Goal: Task Accomplishment & Management: Complete application form

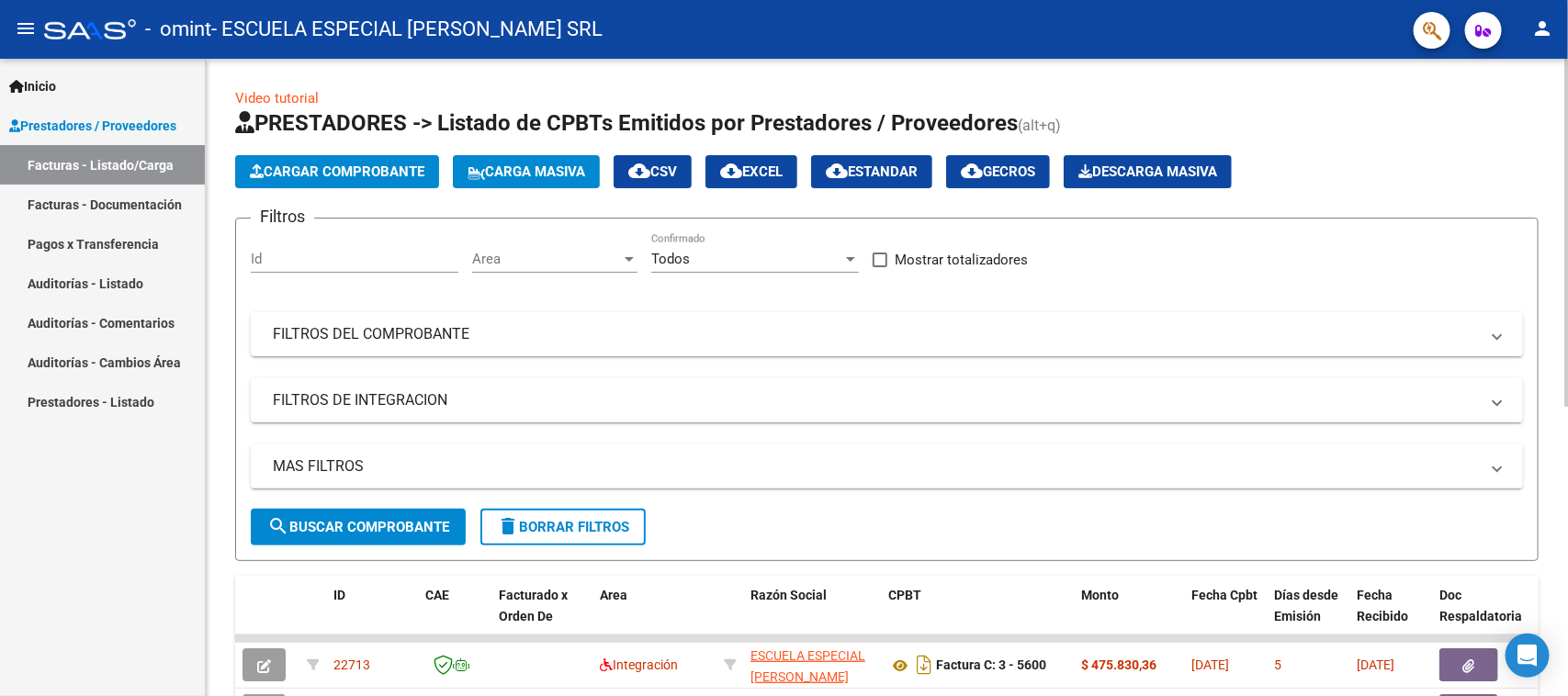
click at [285, 171] on span "Cargar Comprobante" at bounding box center [336, 171] width 175 height 16
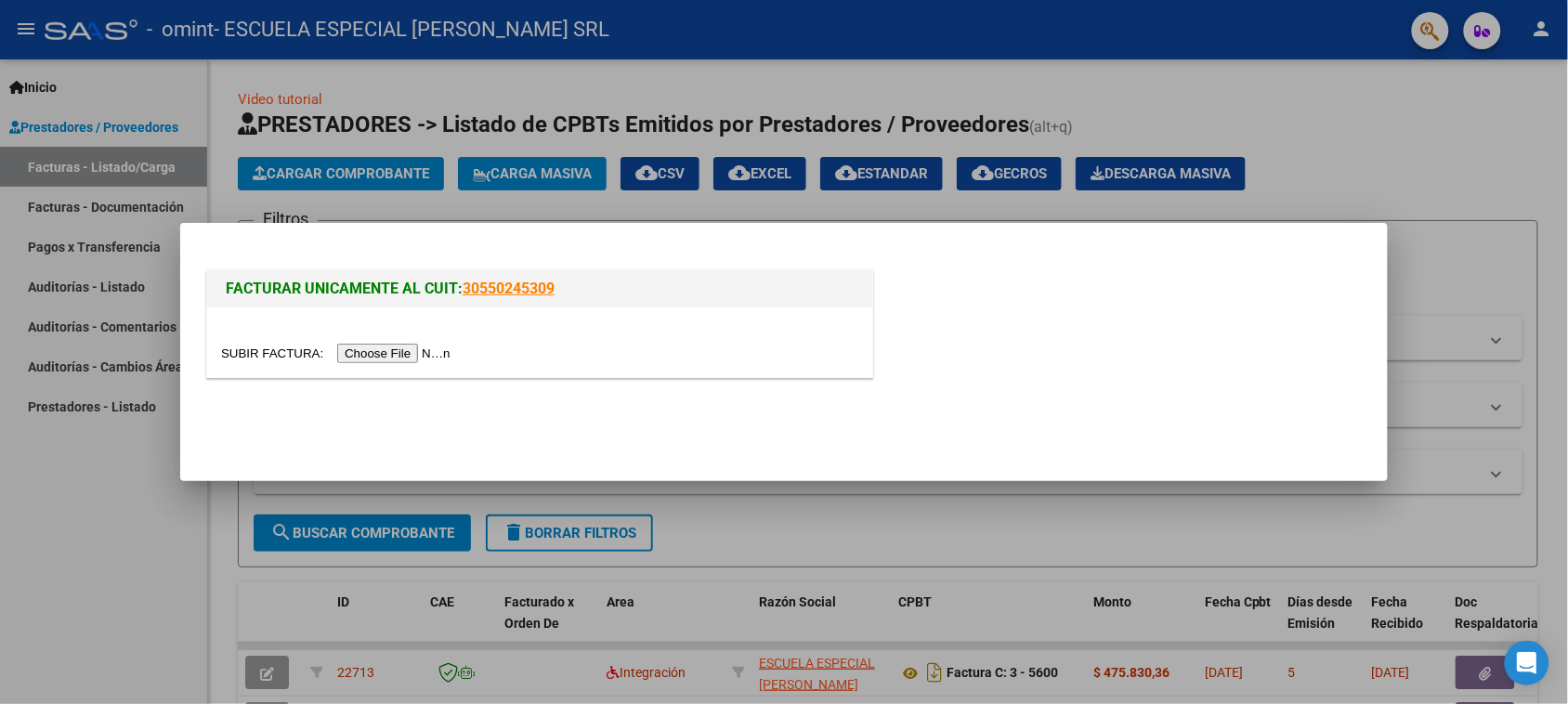
click at [400, 356] on input "file" at bounding box center [338, 354] width 235 height 20
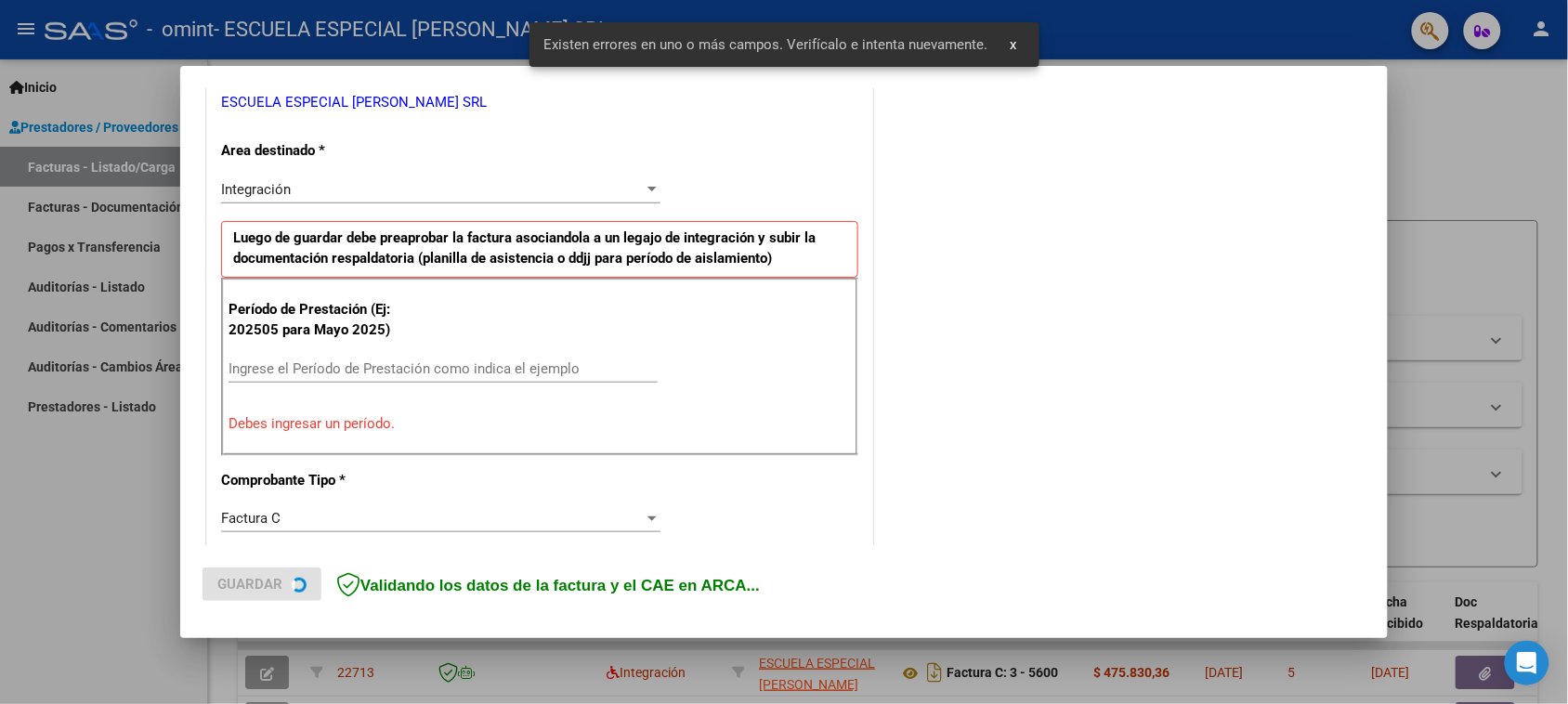
scroll to position [502, 0]
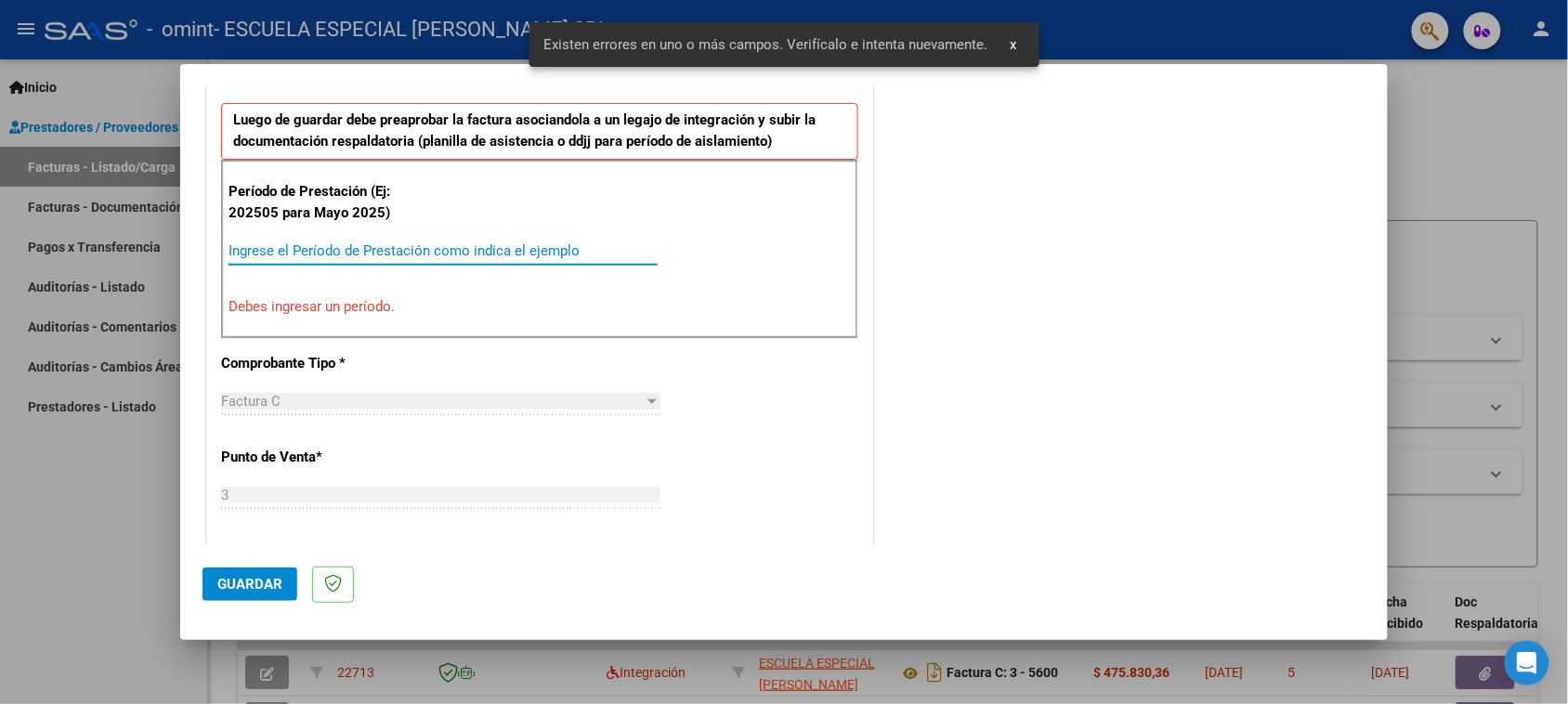
click at [327, 258] on input "Ingrese el Período de Prestación como indica el ejemplo" at bounding box center [443, 250] width 429 height 17
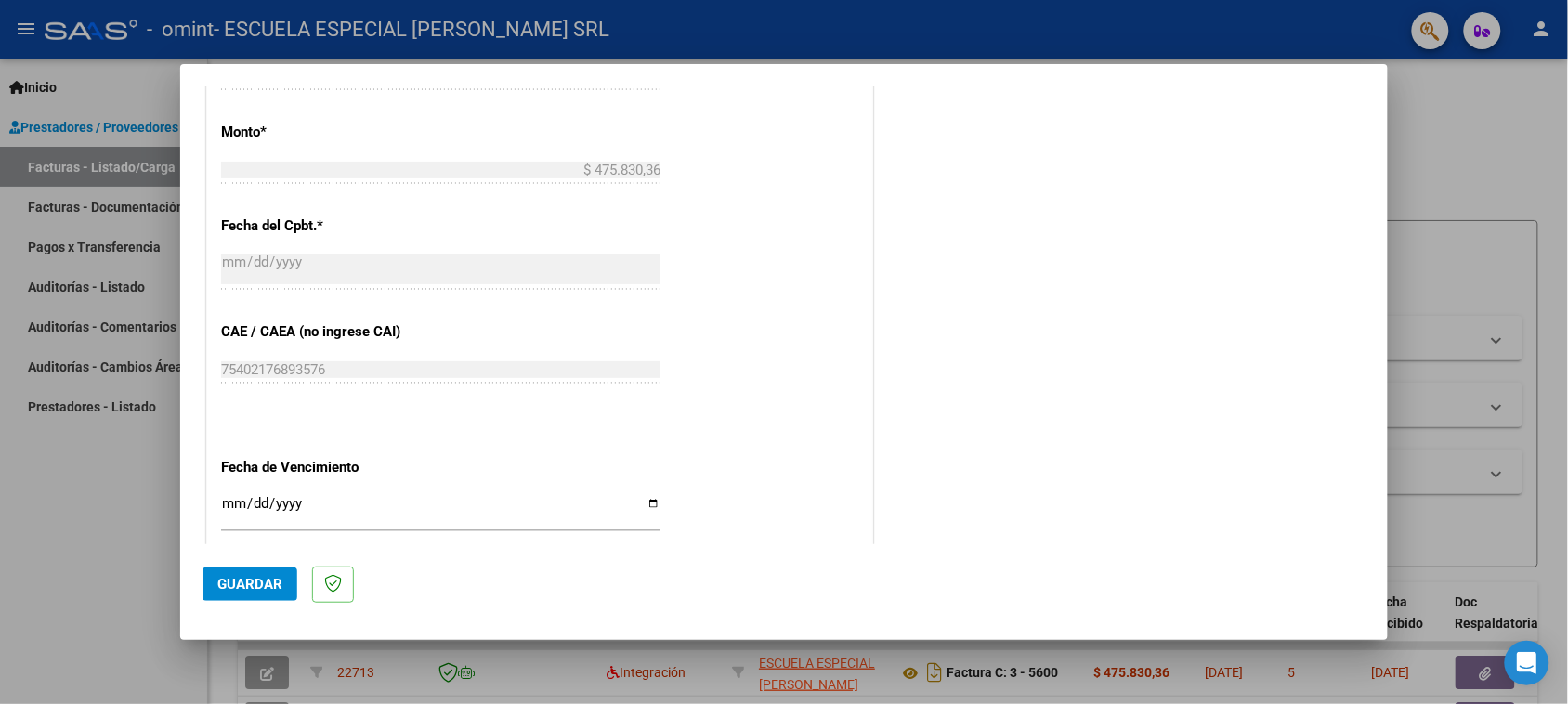
scroll to position [1082, 0]
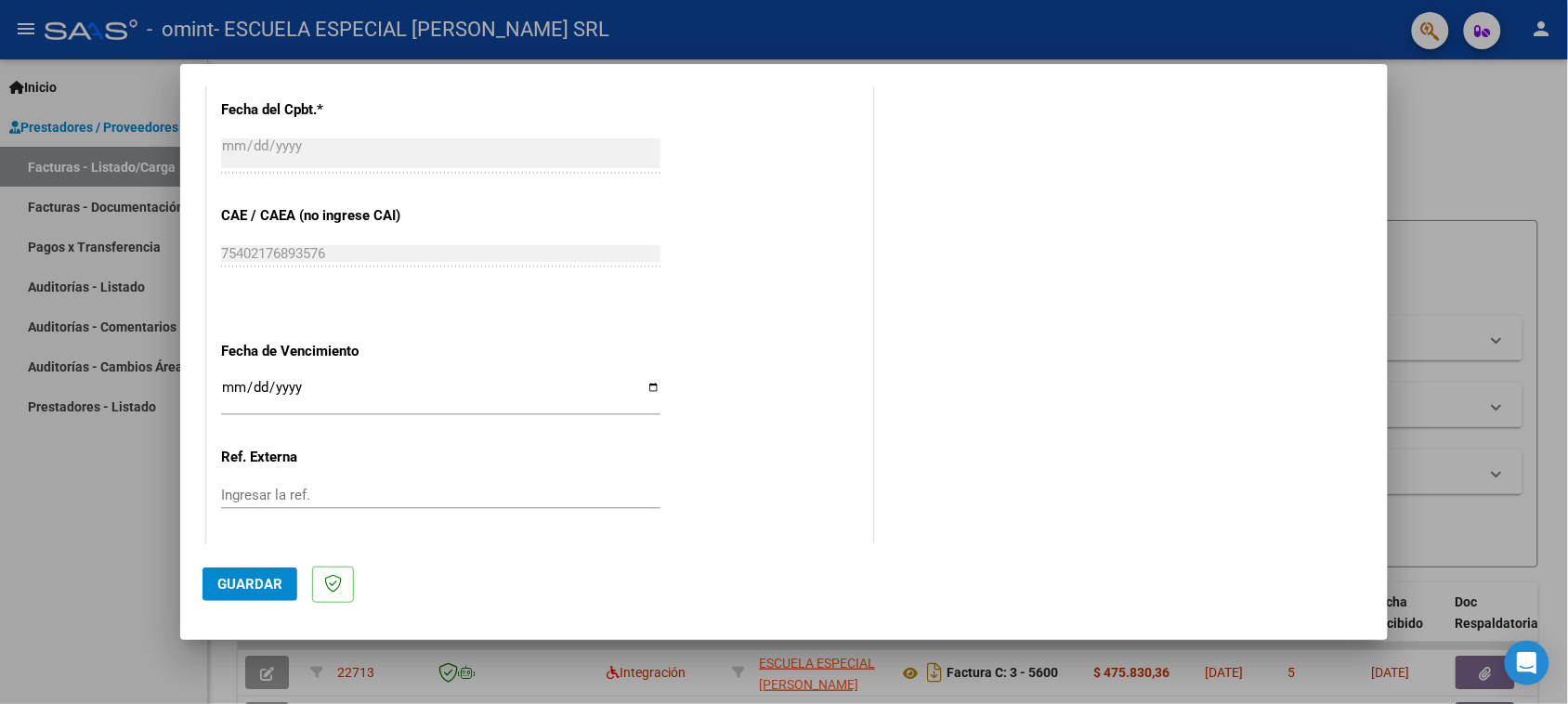
type input "202509"
click at [647, 393] on input "Ingresar la fecha" at bounding box center [440, 395] width 439 height 29
type input "[DATE]"
click at [240, 589] on span "Guardar" at bounding box center [249, 584] width 65 height 17
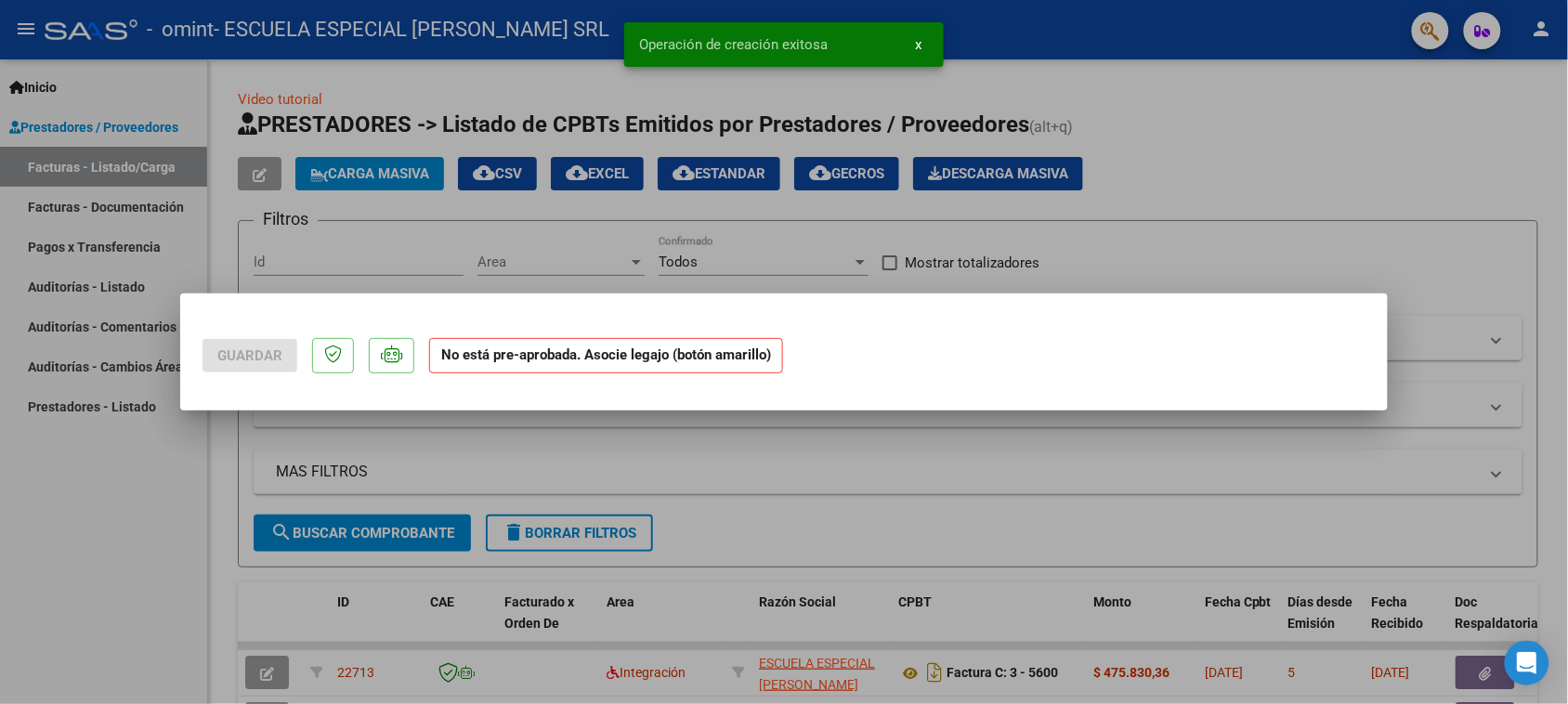
scroll to position [0, 0]
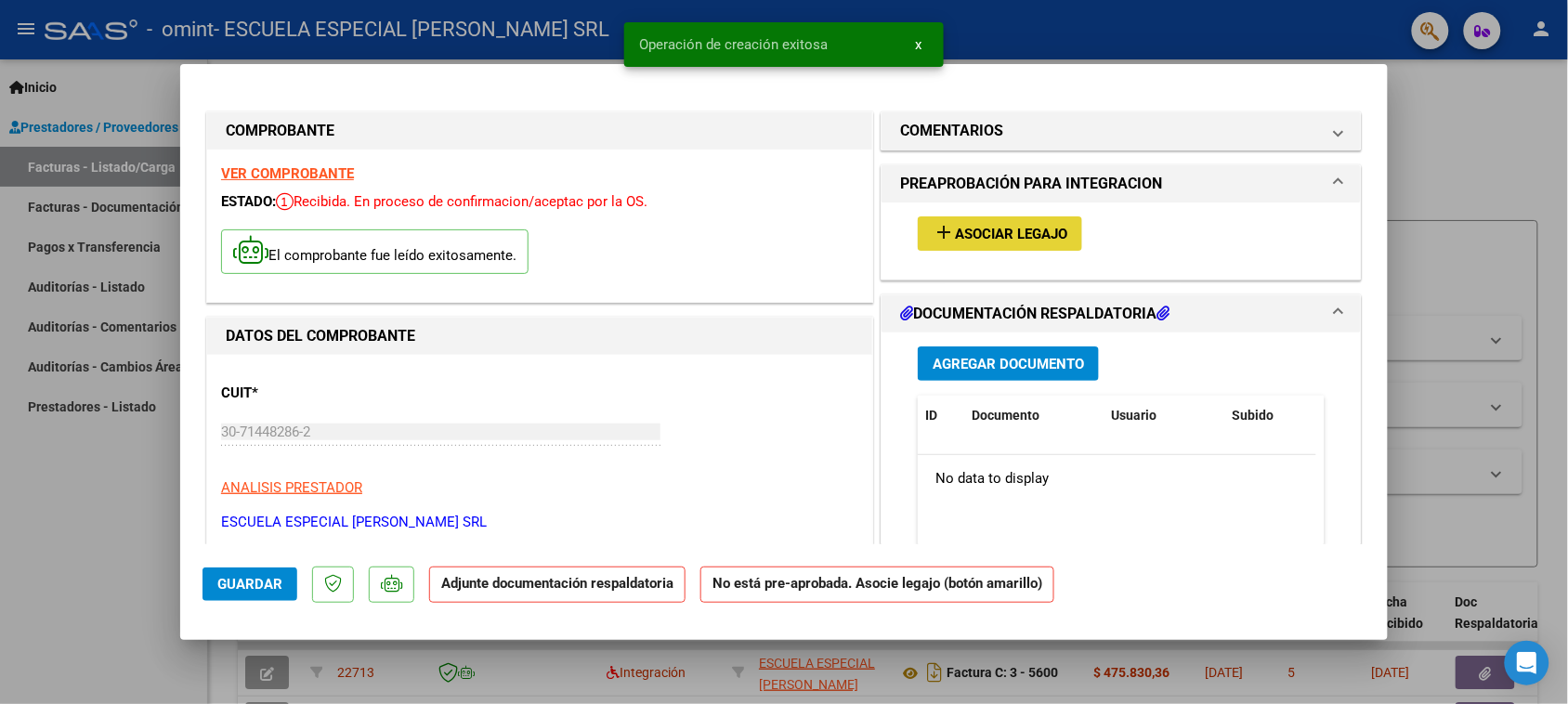
click at [999, 240] on span "Asociar Legajo" at bounding box center [1011, 234] width 112 height 17
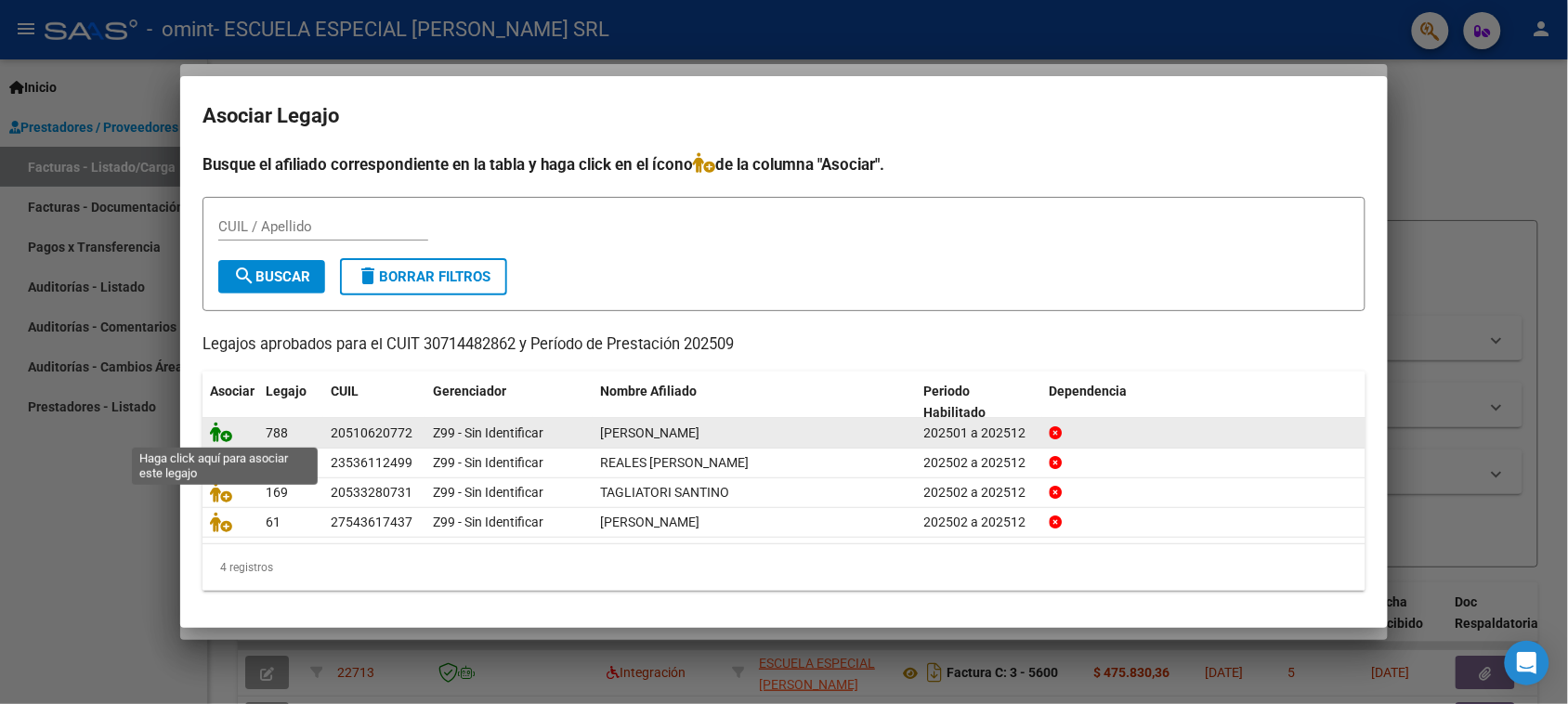
click at [226, 438] on icon at bounding box center [221, 431] width 22 height 21
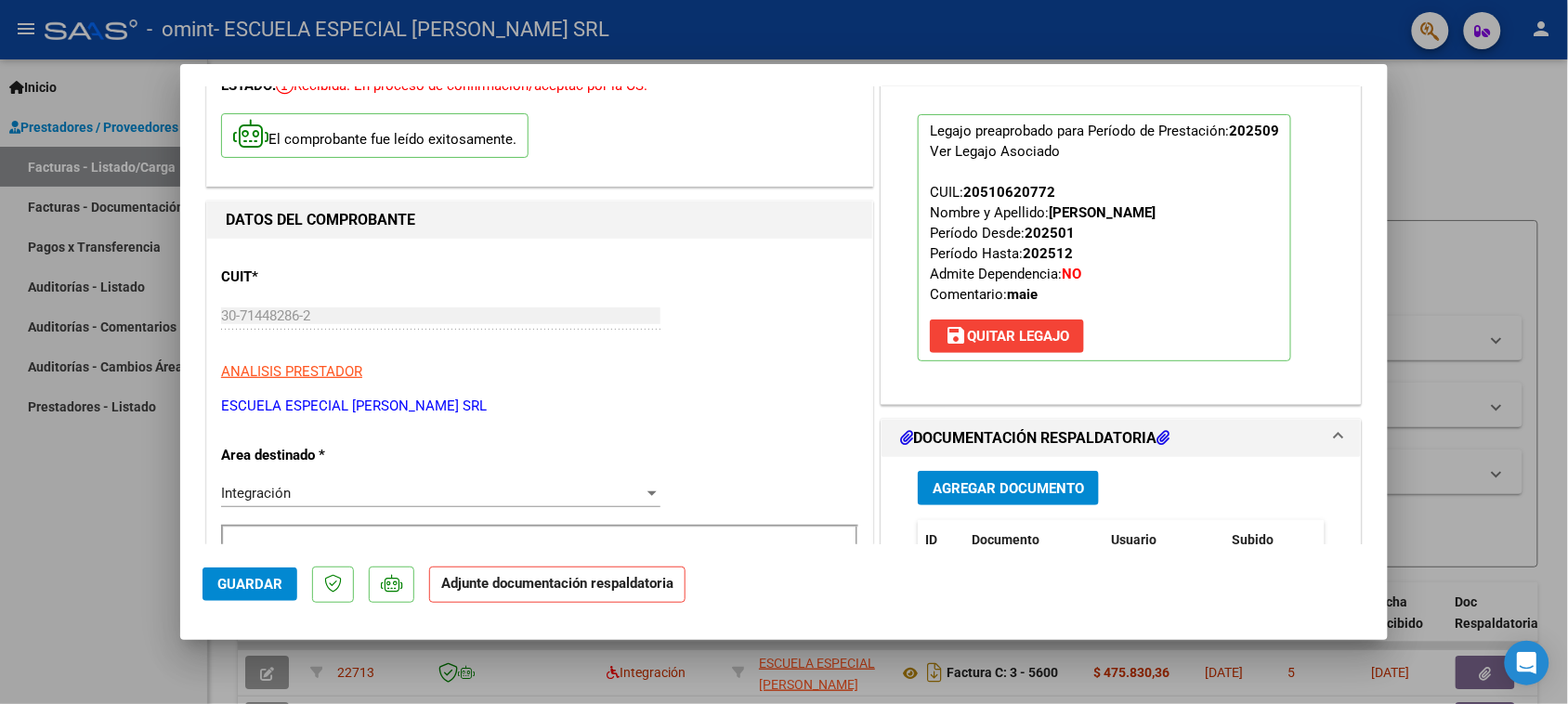
scroll to position [348, 0]
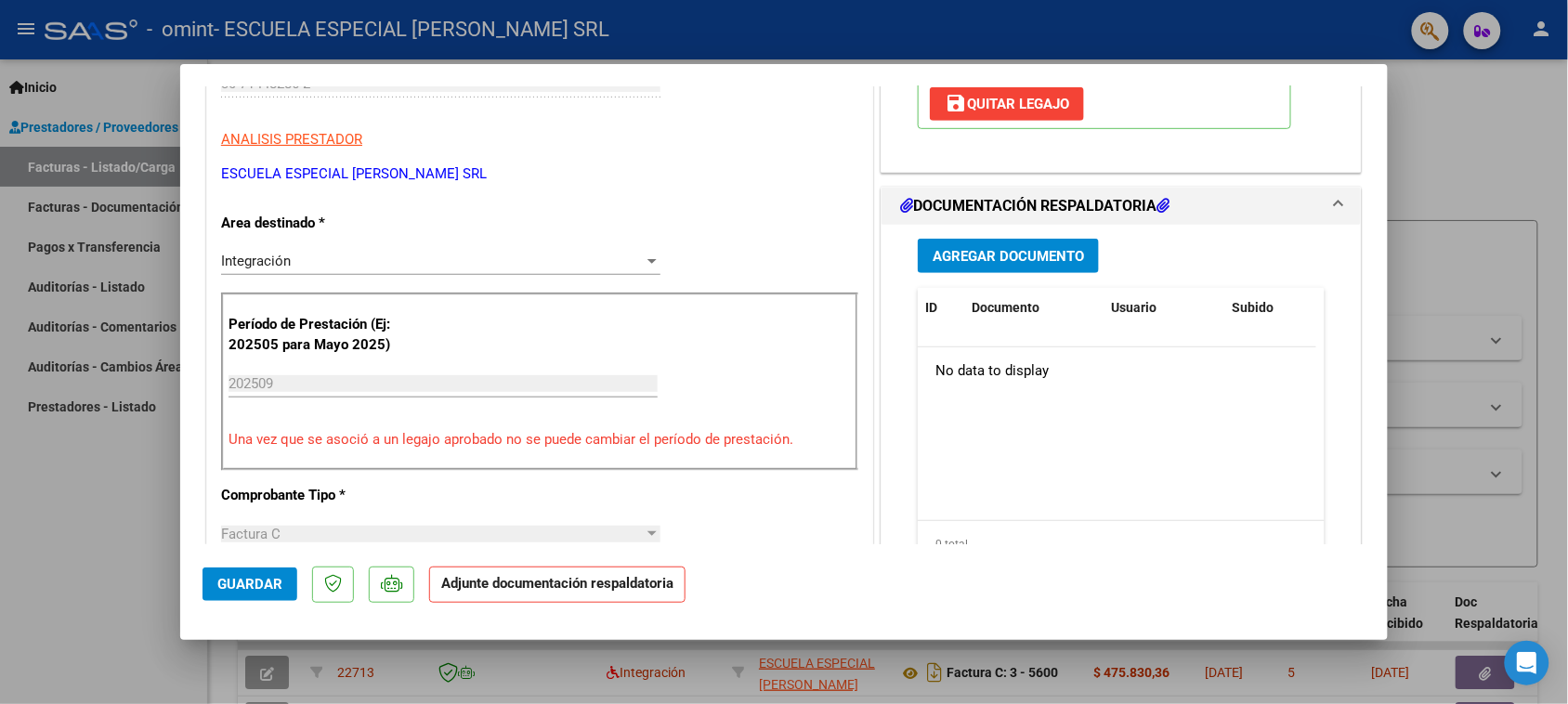
click at [986, 252] on span "Agregar Documento" at bounding box center [1008, 256] width 152 height 17
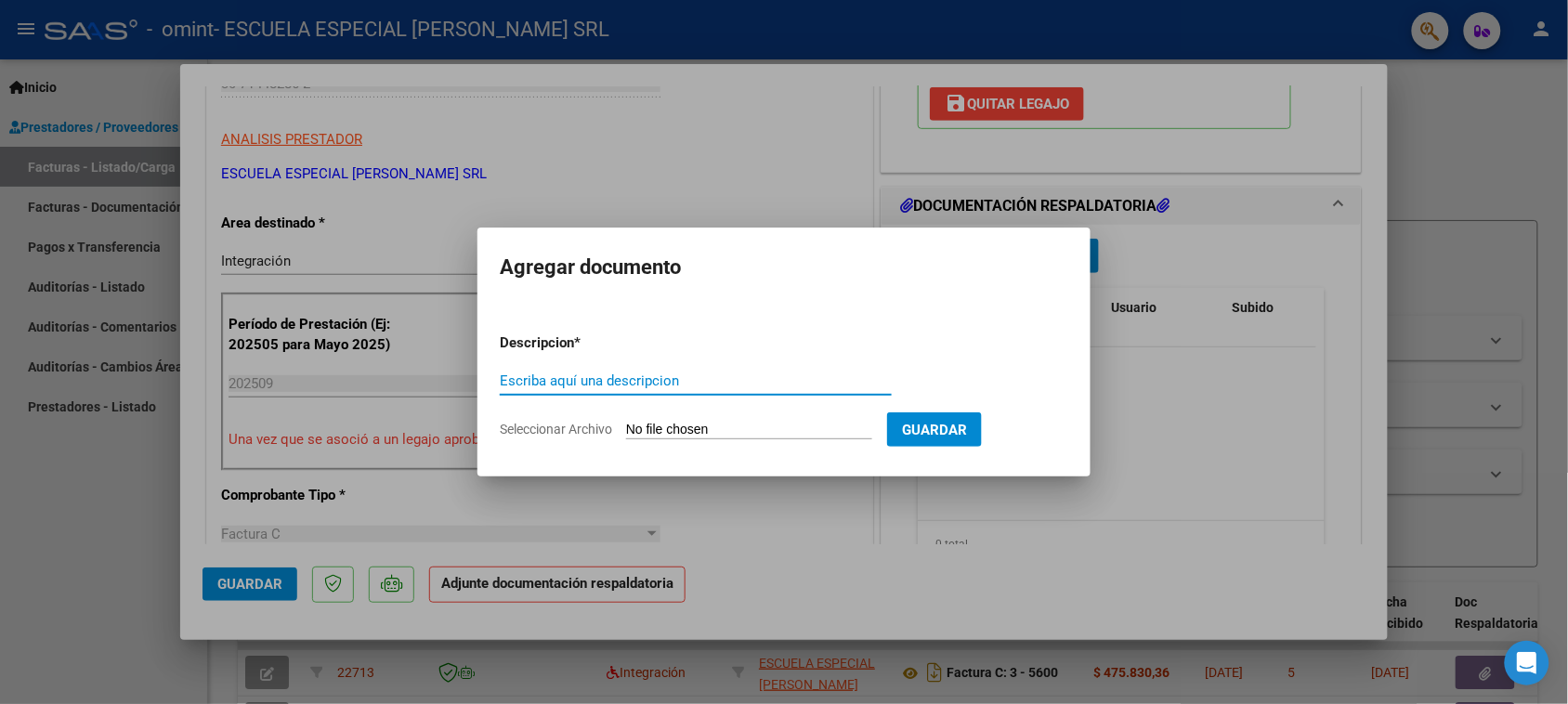
click at [608, 374] on input "Escriba aquí una descripcion" at bounding box center [695, 380] width 392 height 17
type input "FACTURA"
click at [658, 422] on input "Seleccionar Archivo" at bounding box center [749, 430] width 246 height 18
type input "C:\fakepath\30714482862_011_00003_00005596.pdf"
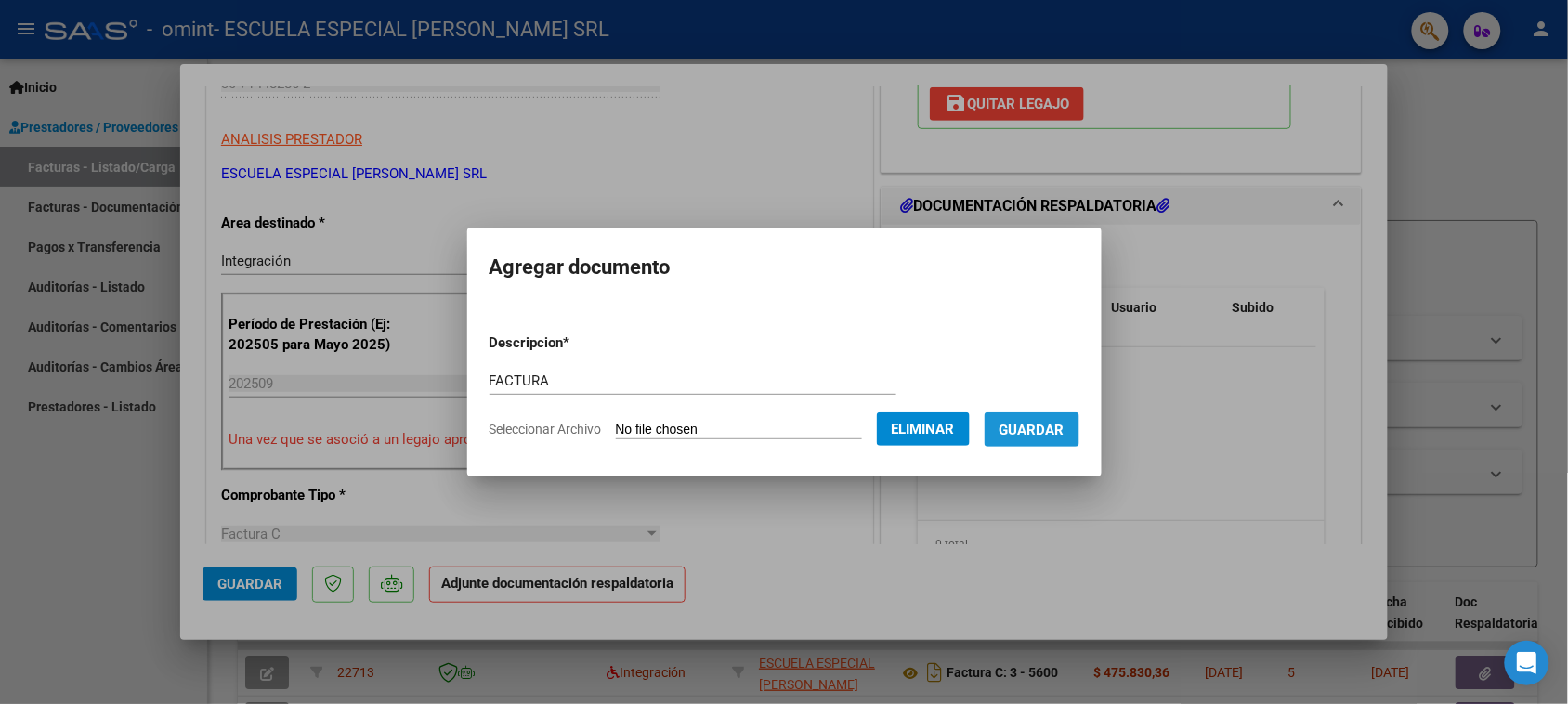
click at [1061, 427] on span "Guardar" at bounding box center [1031, 429] width 65 height 17
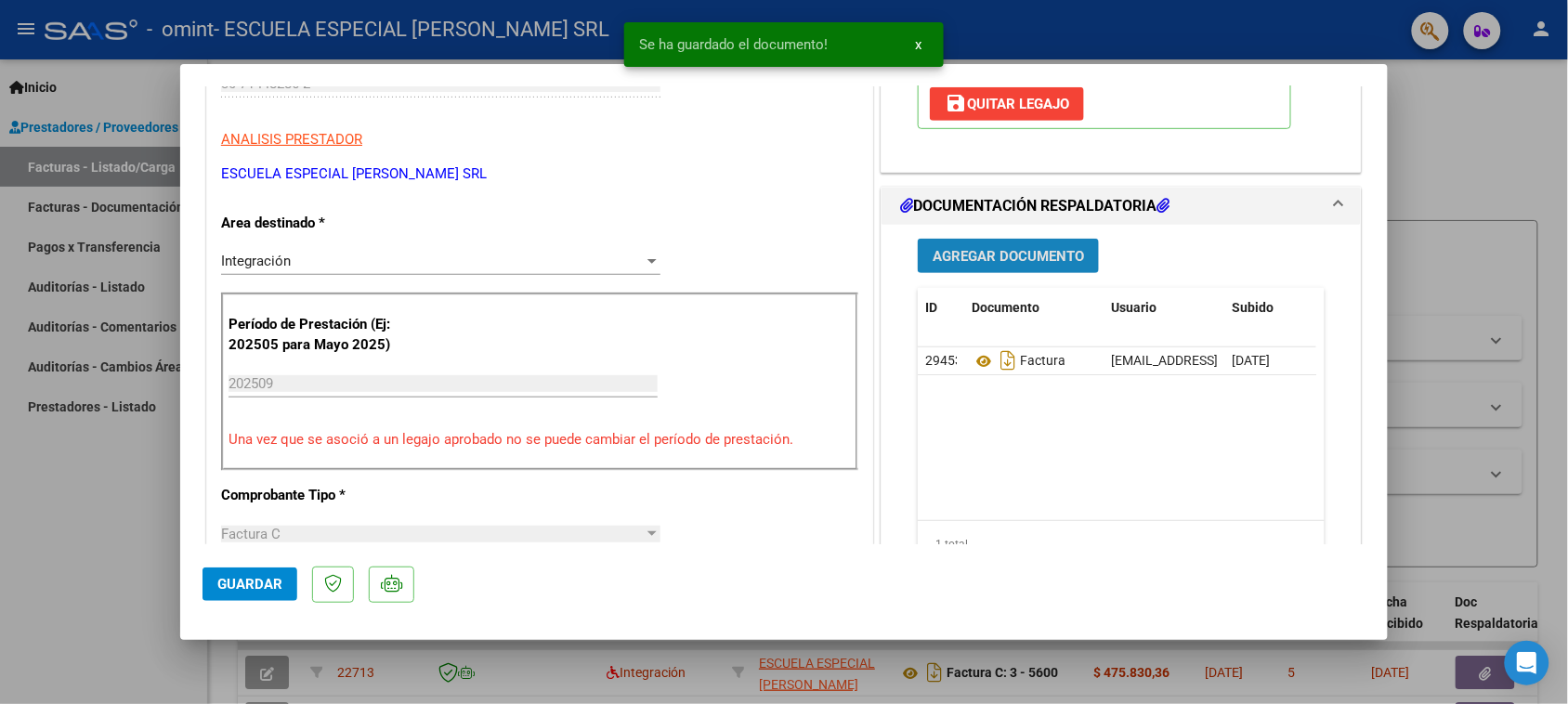
click at [1009, 253] on span "Agregar Documento" at bounding box center [1008, 256] width 152 height 17
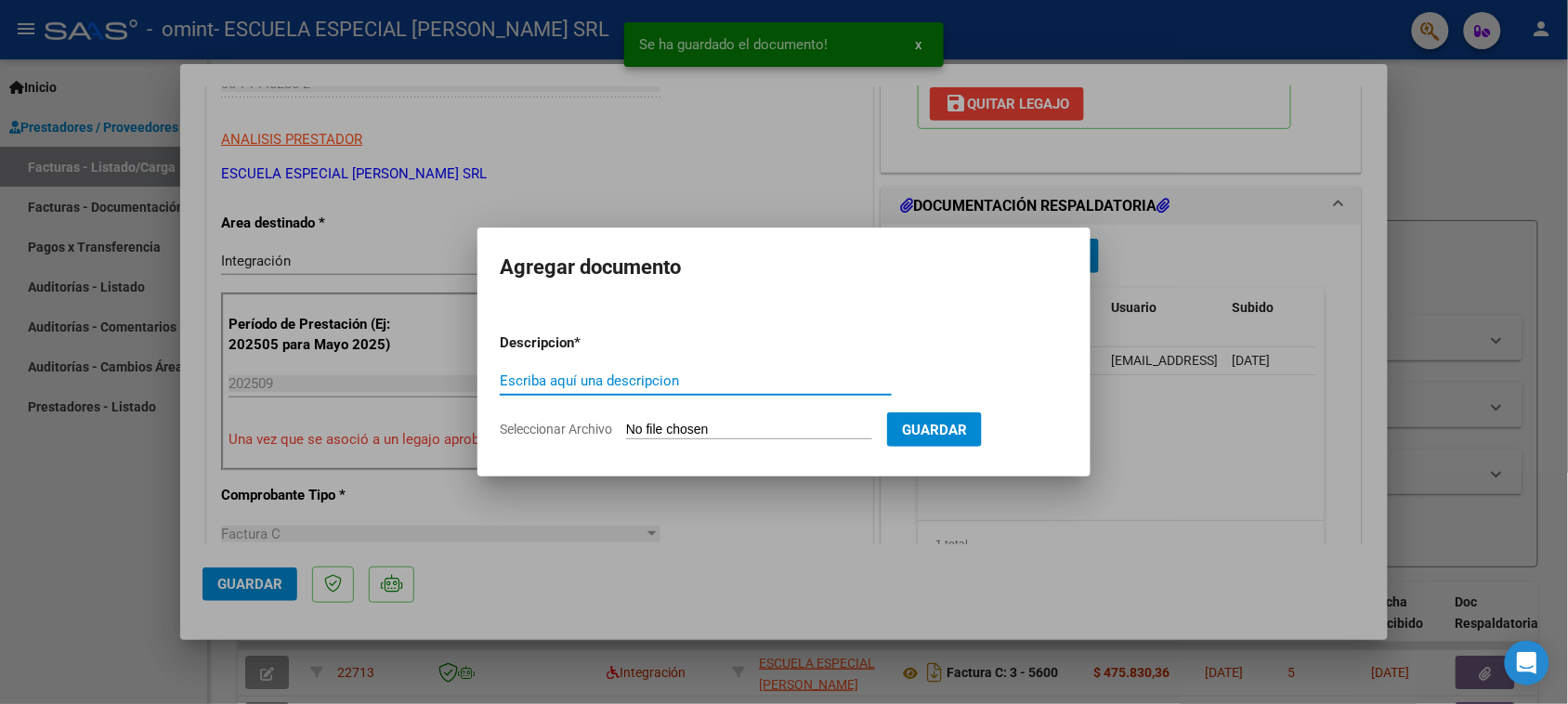
click at [731, 378] on input "Escriba aquí una descripcion" at bounding box center [695, 380] width 392 height 17
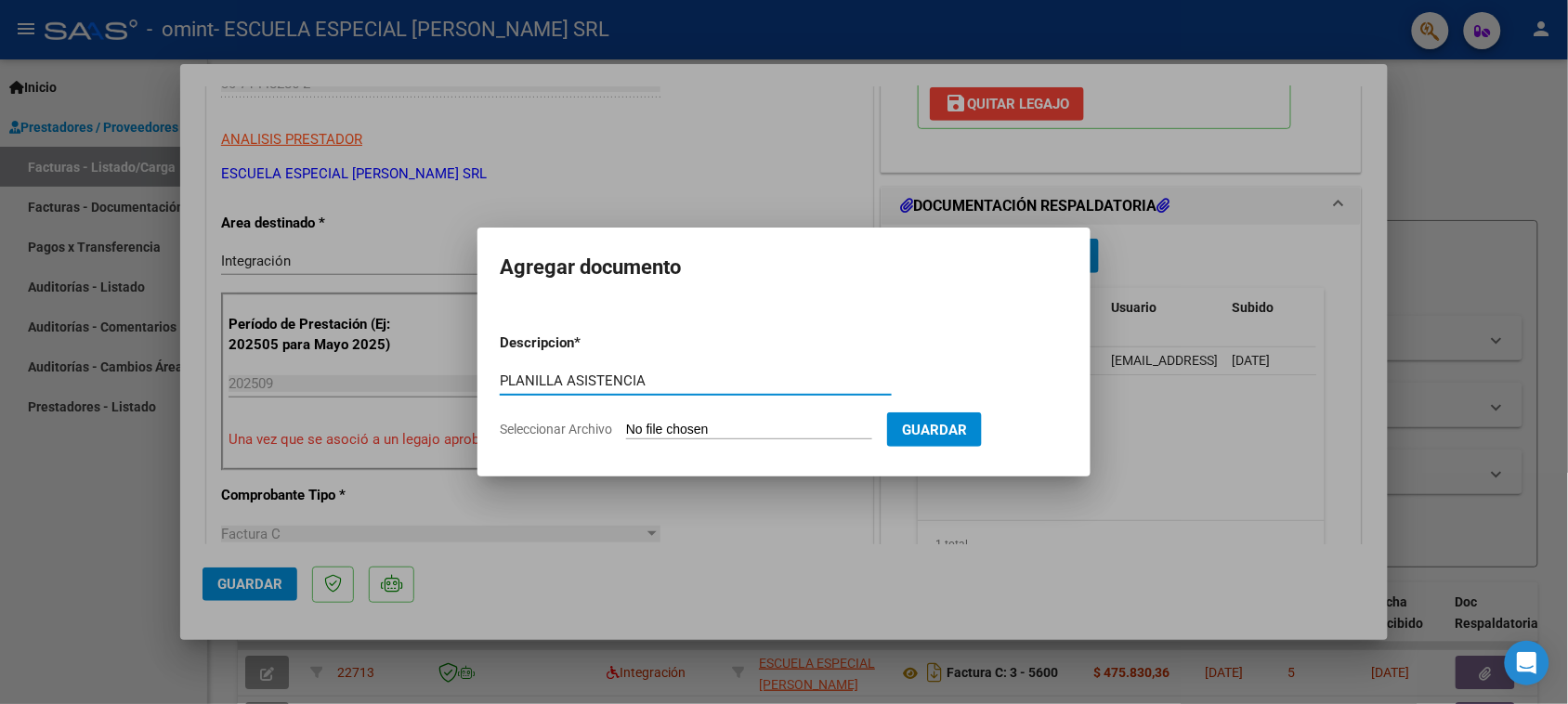
type input "PLANILLA ASISTENCIA"
click at [725, 420] on form "Descripcion * PLANILLA ASISTENCIA Escriba aquí una descripcion Seleccionar Arch…" at bounding box center [784, 386] width 569 height 136
click at [719, 430] on input "Seleccionar Archivo" at bounding box center [749, 430] width 246 height 18
type input "C:\fakepath\TOBAR BAUTISTAdf.pdf"
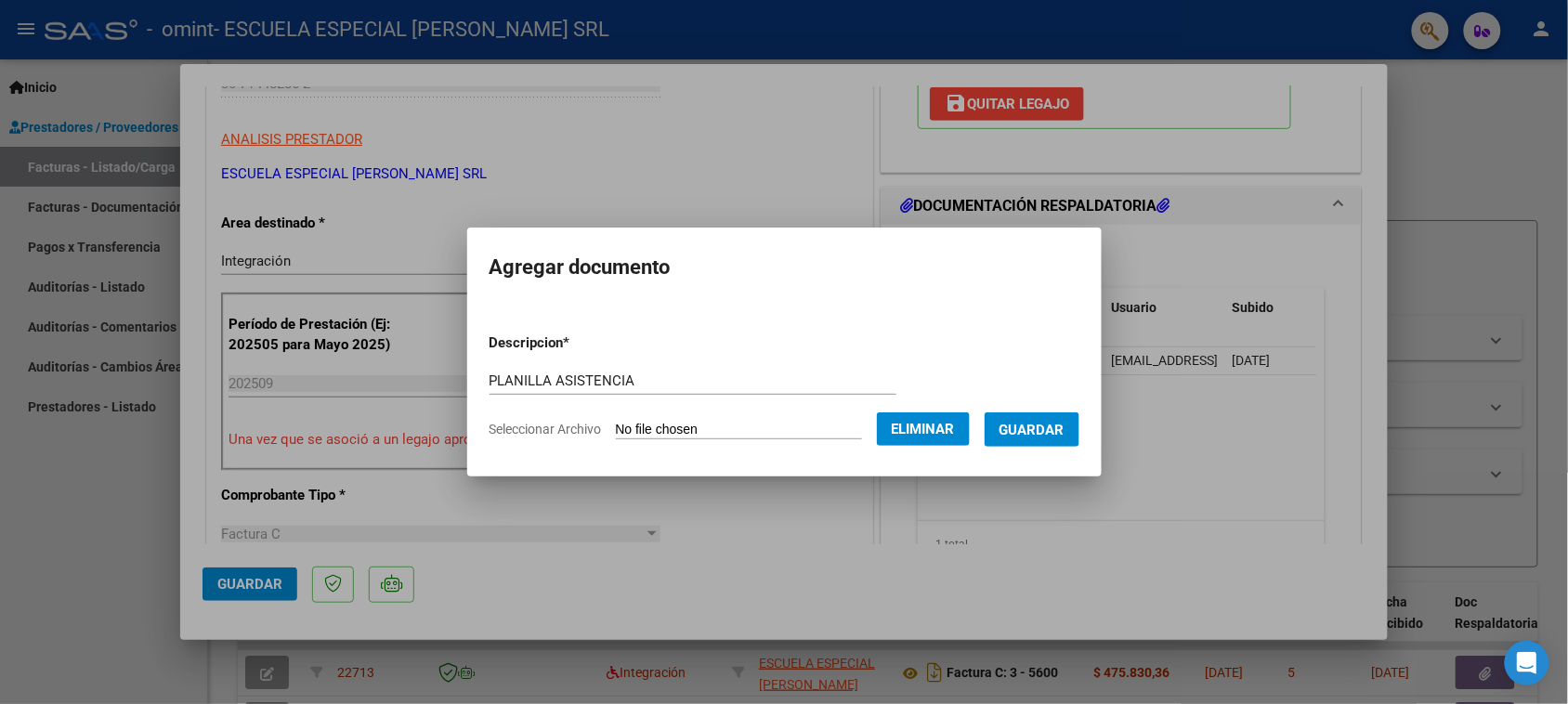
click at [1016, 427] on span "Guardar" at bounding box center [1031, 429] width 65 height 17
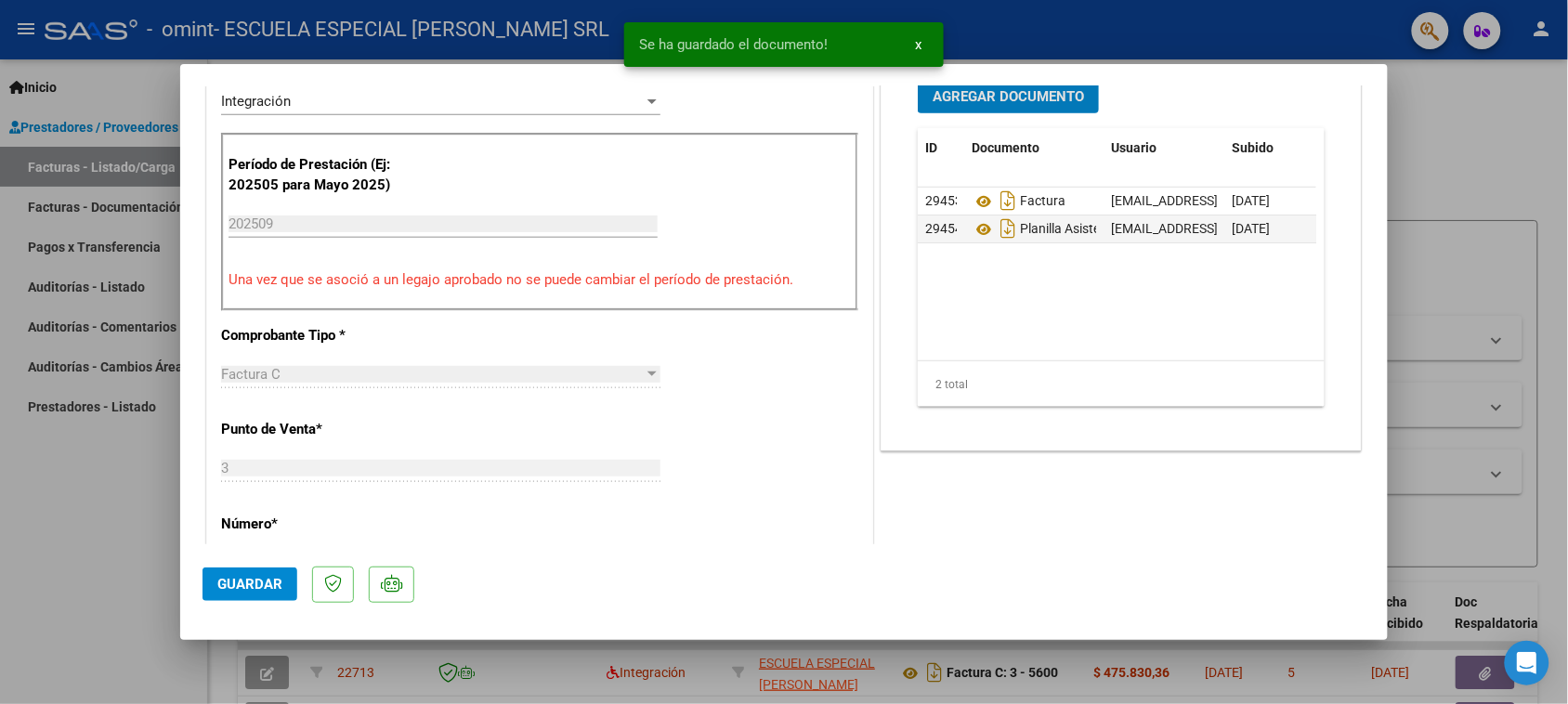
scroll to position [581, 0]
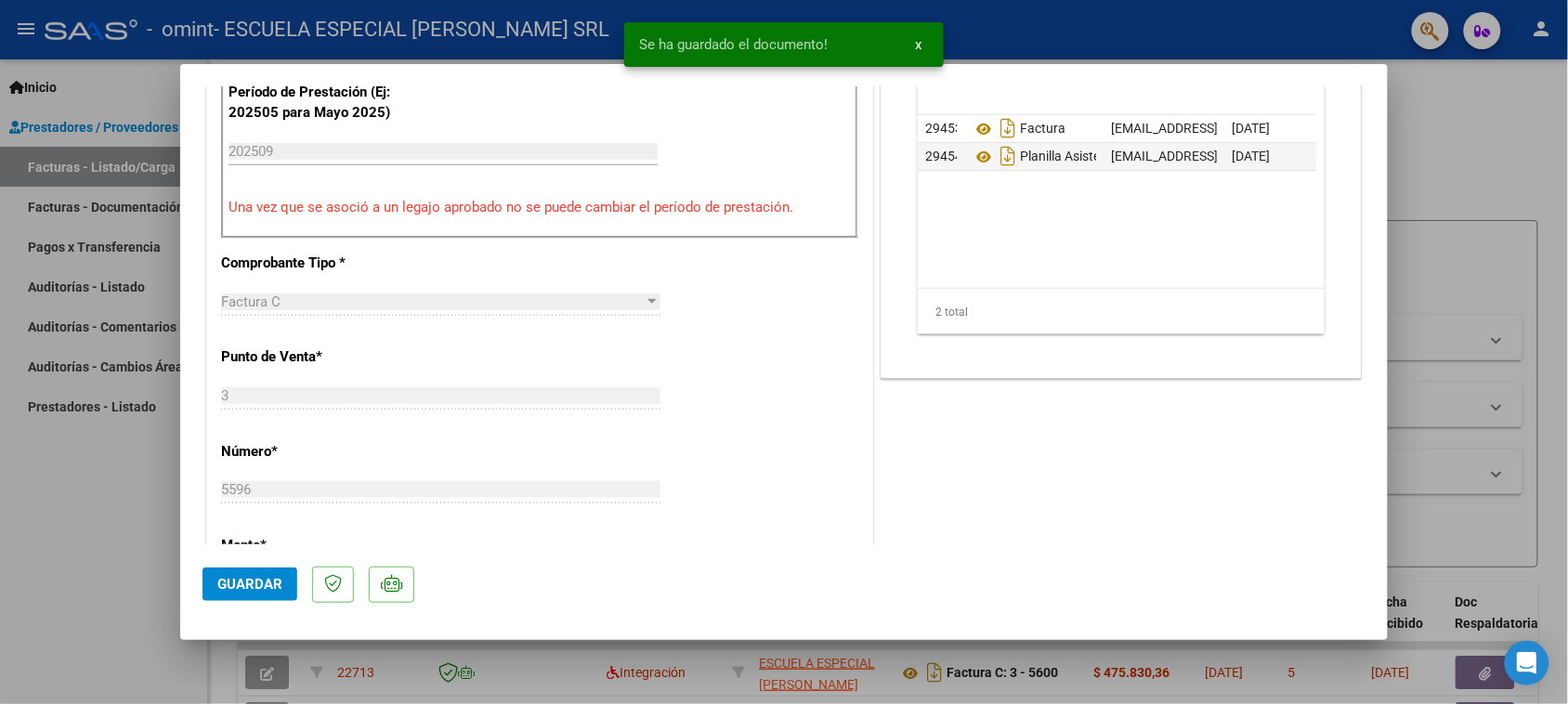
click at [255, 576] on span "Guardar" at bounding box center [249, 584] width 65 height 17
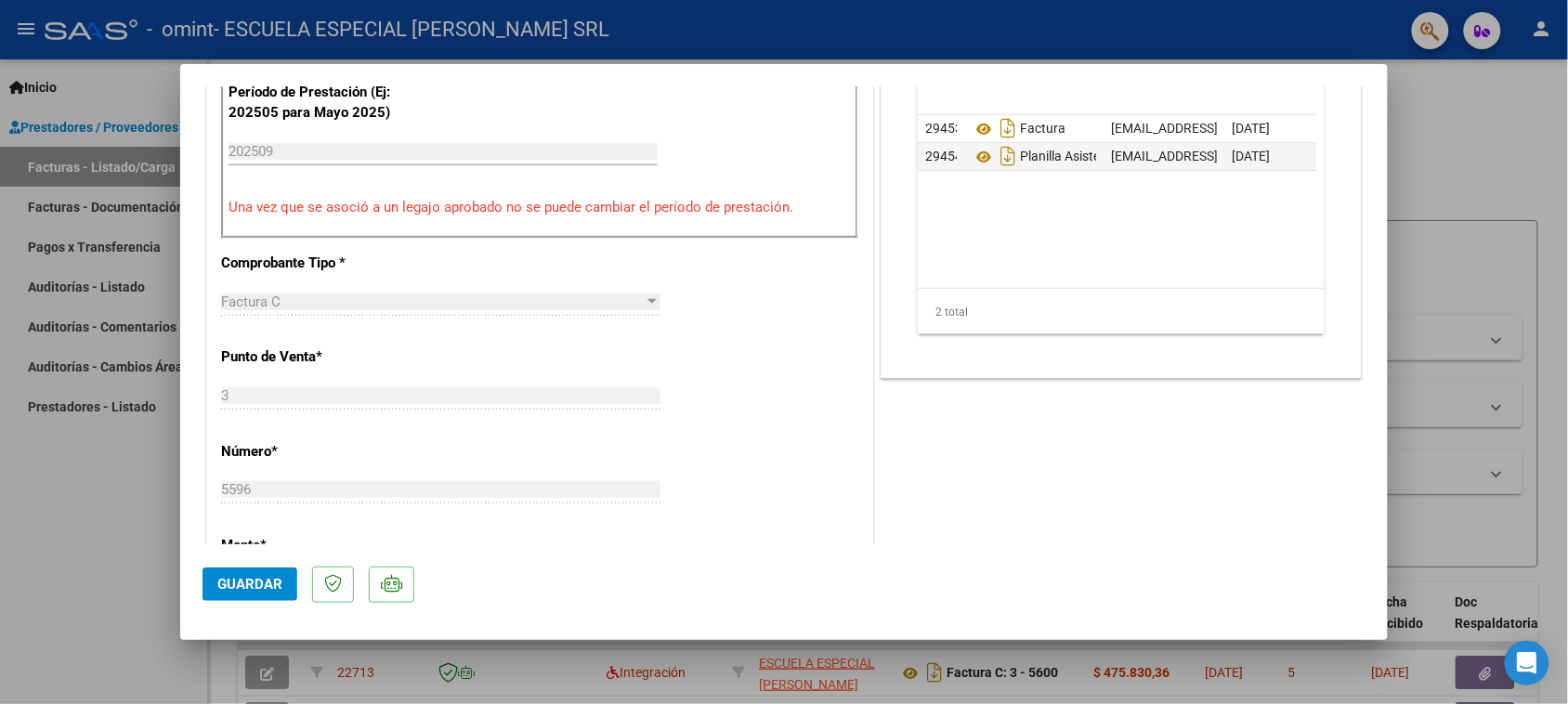
click at [921, 43] on div at bounding box center [784, 352] width 1568 height 704
type input "$ 0,00"
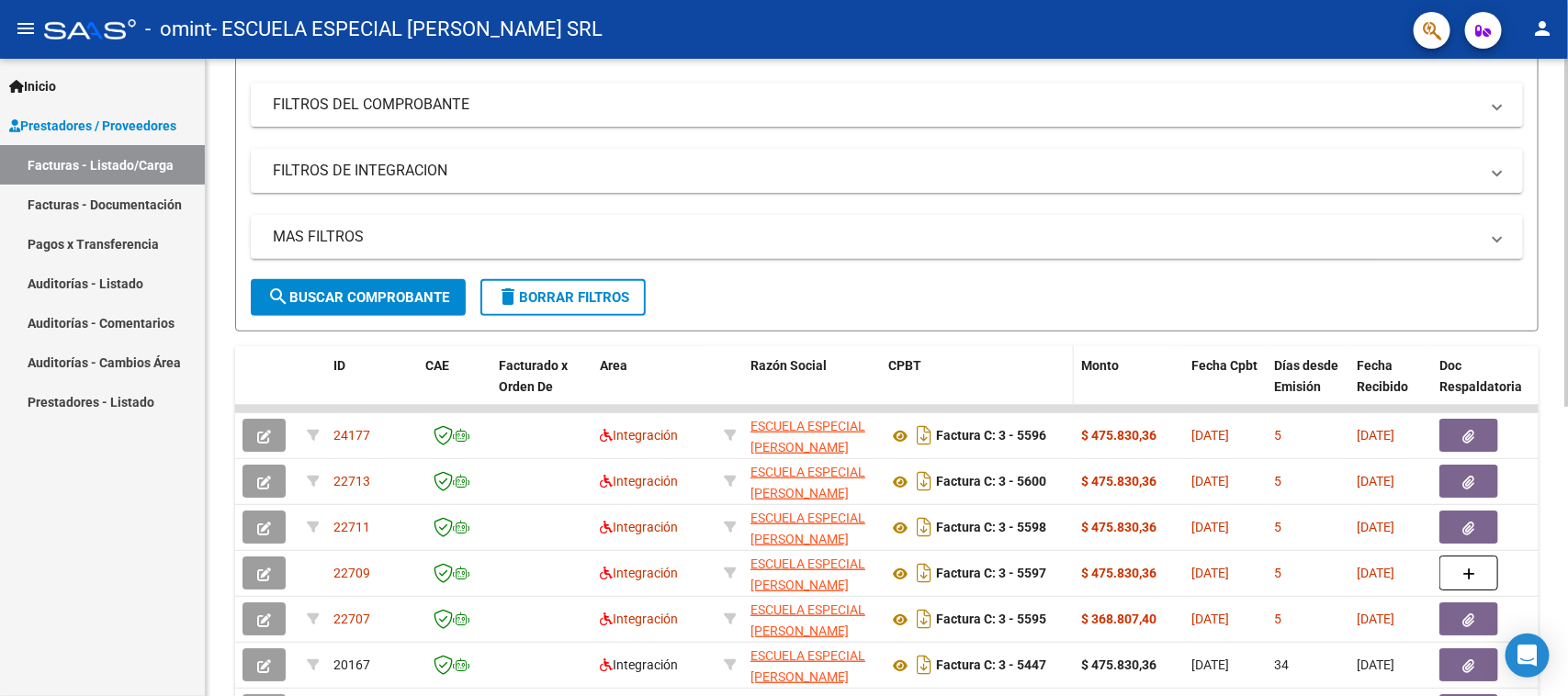
scroll to position [344, 0]
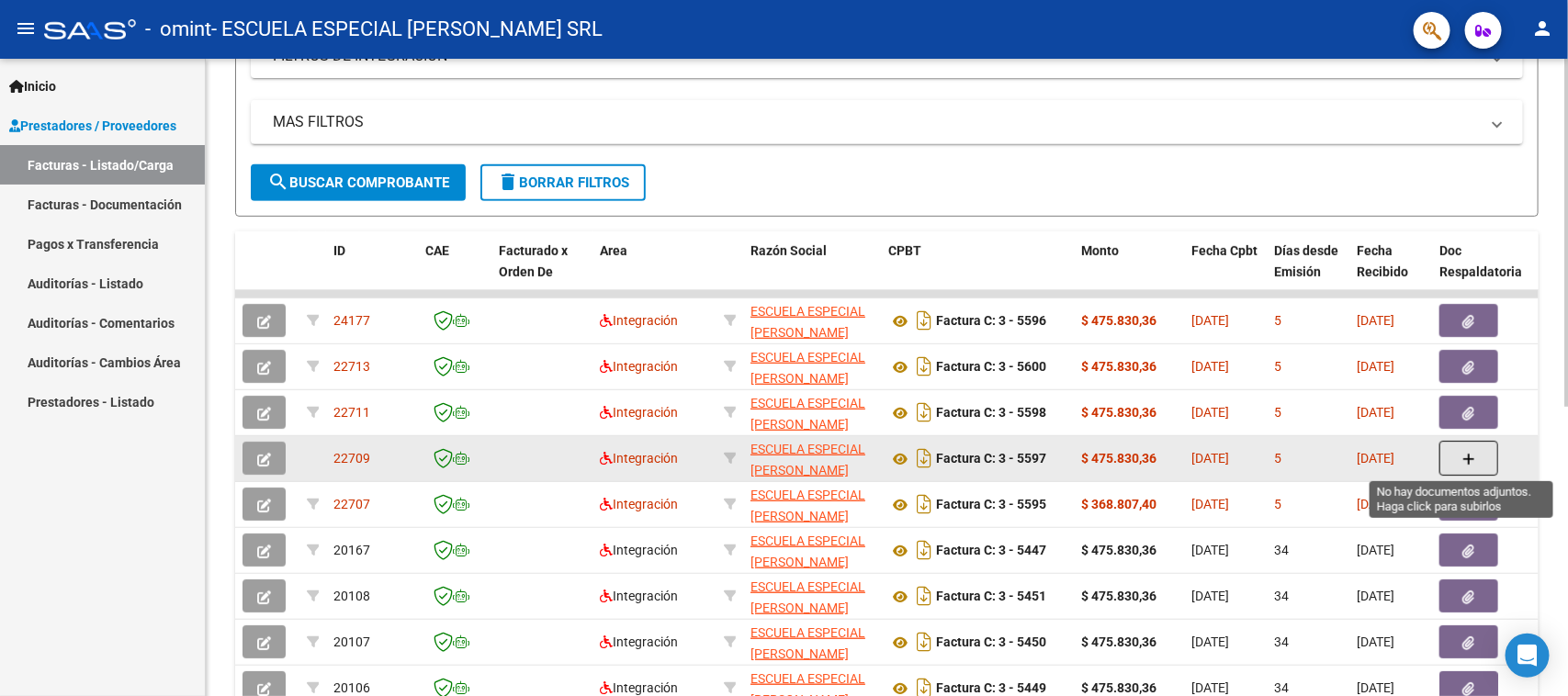
click at [1467, 452] on icon "button" at bounding box center [1468, 459] width 13 height 14
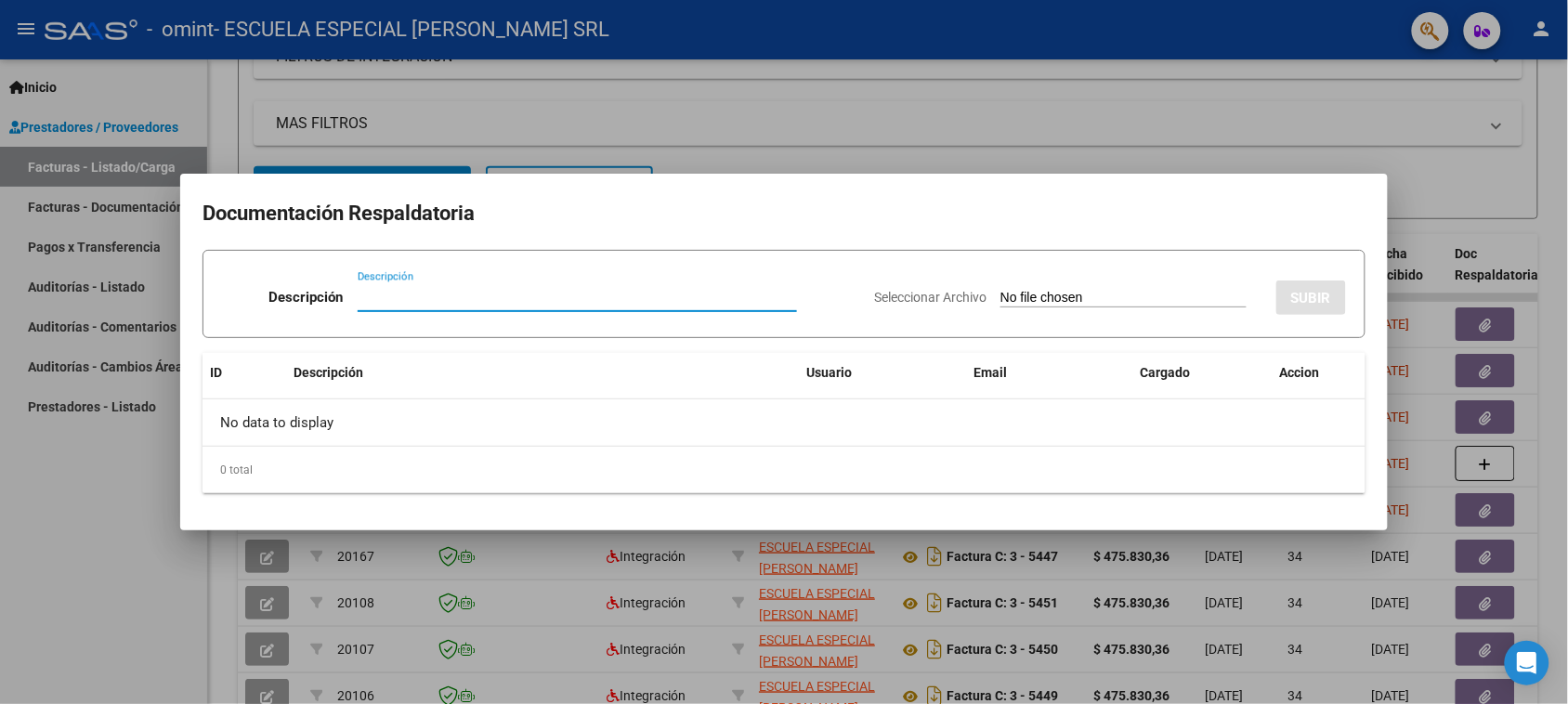
click at [811, 125] on div at bounding box center [784, 352] width 1568 height 704
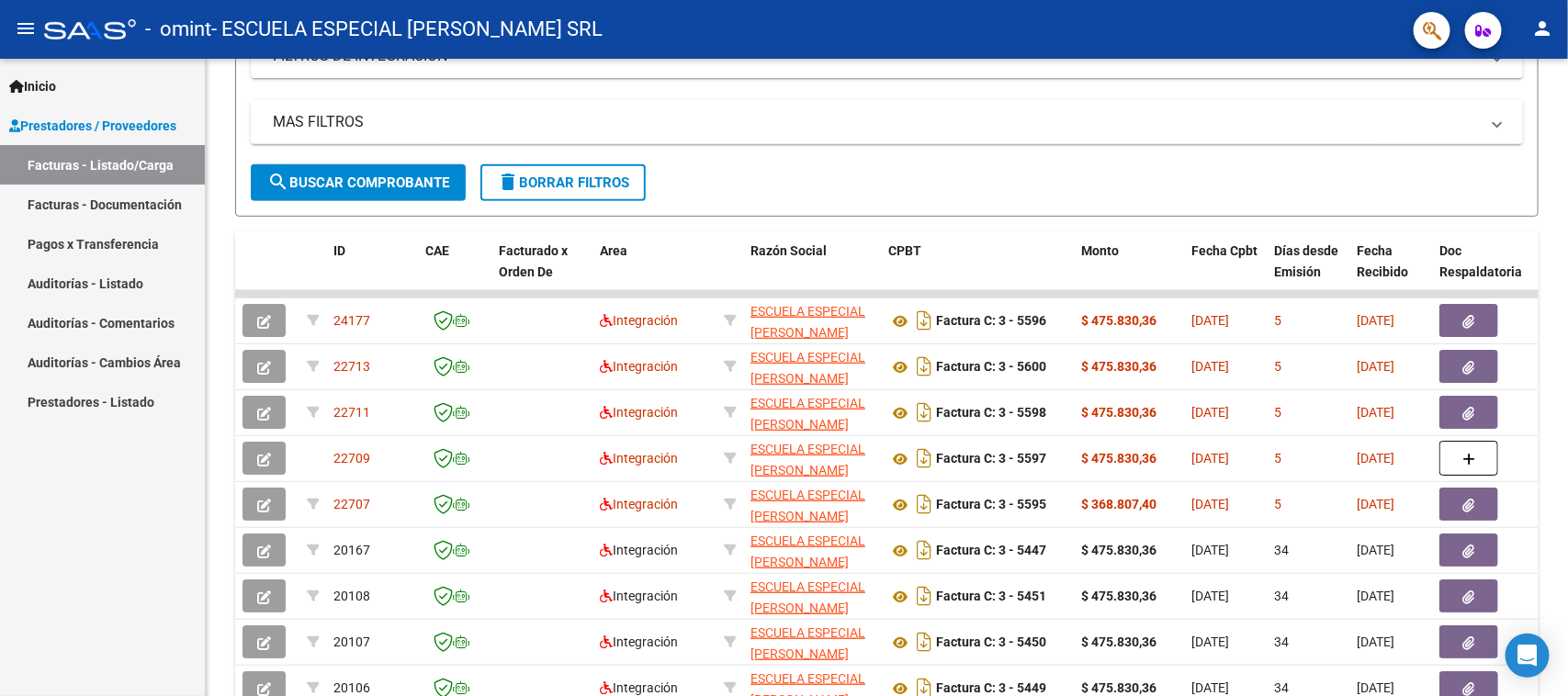
click at [1555, 32] on button "person" at bounding box center [1542, 29] width 37 height 37
click at [1504, 118] on button "exit_to_app Salir" at bounding box center [1505, 122] width 112 height 44
